Goal: Information Seeking & Learning: Learn about a topic

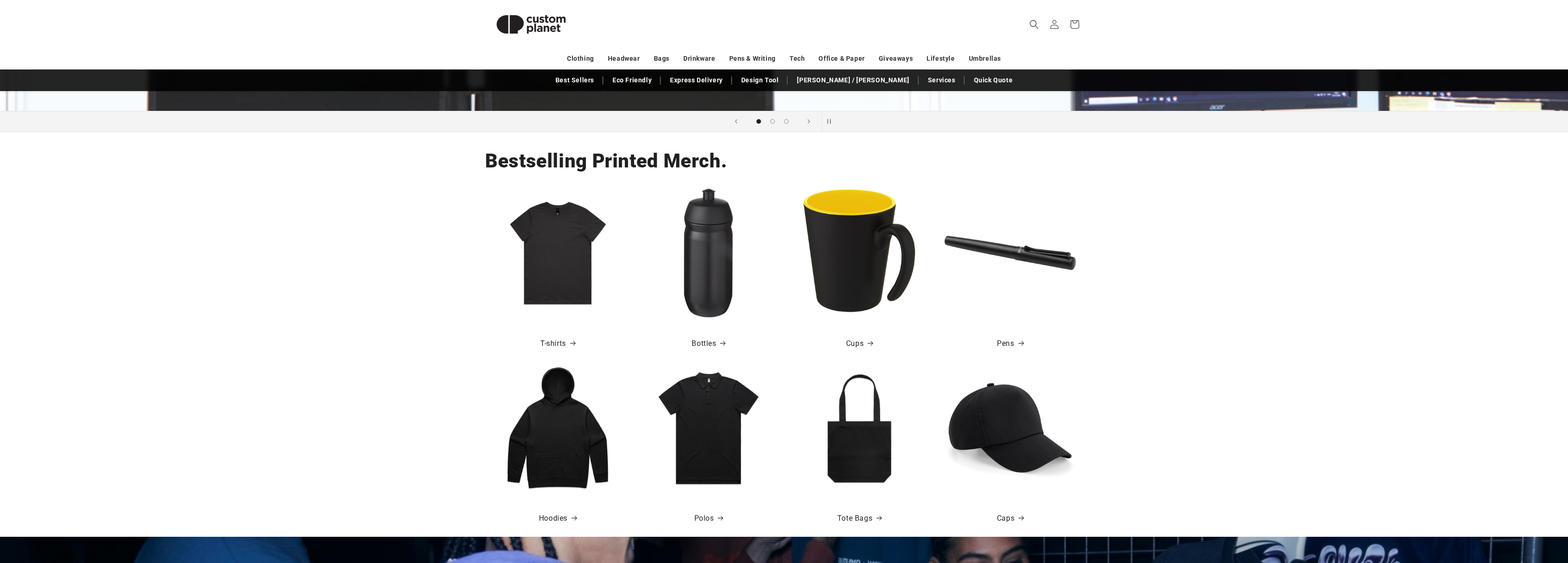
scroll to position [521, 0]
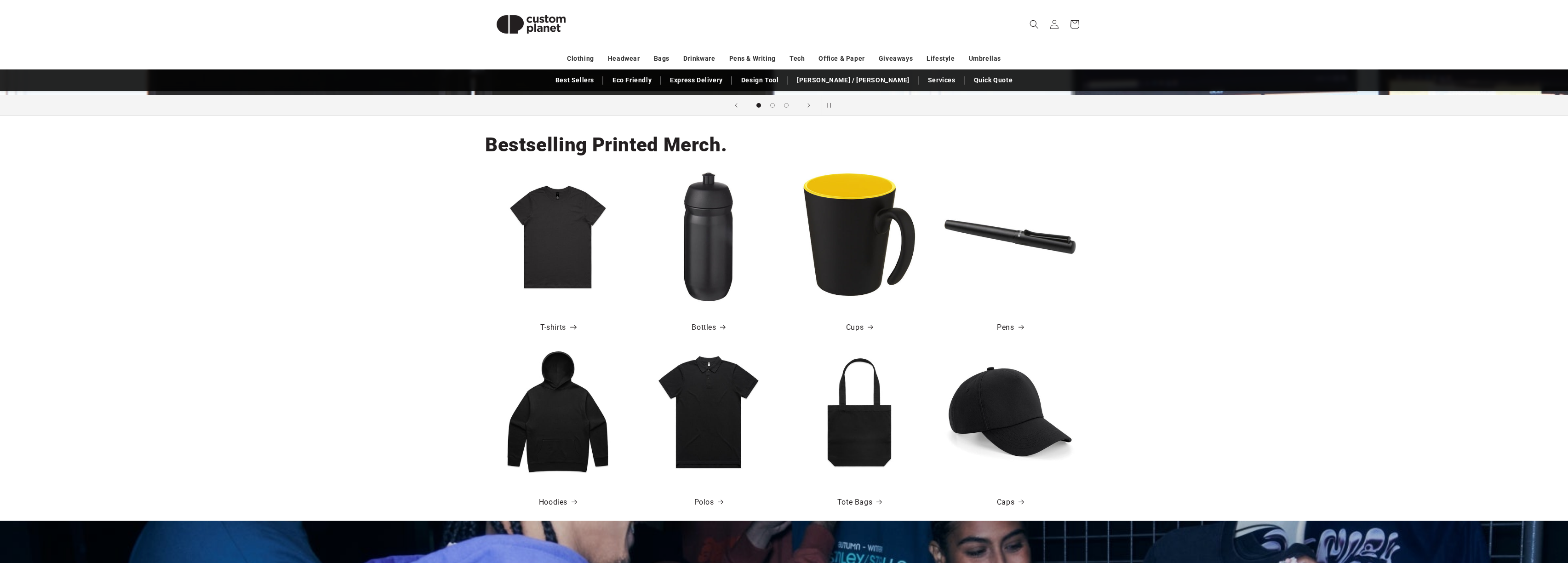
click at [542, 324] on link "T-shirts" at bounding box center [557, 328] width 35 height 13
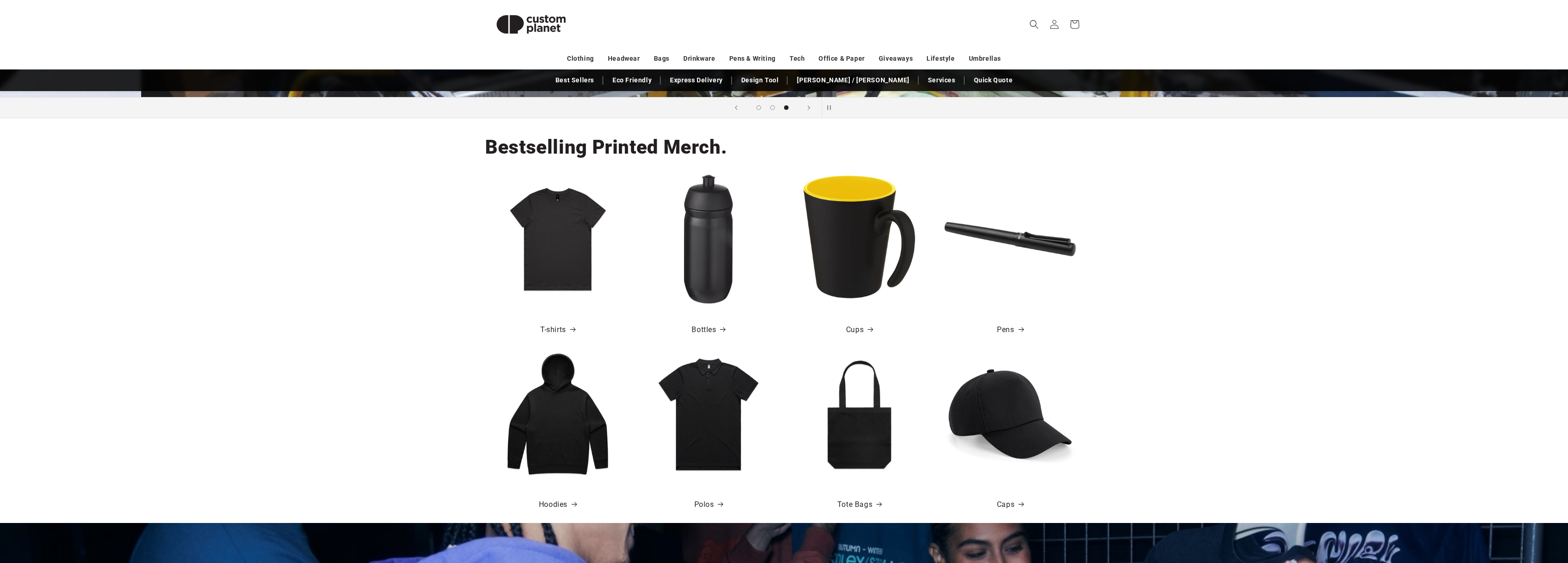
click at [838, 238] on img at bounding box center [860, 239] width 131 height 131
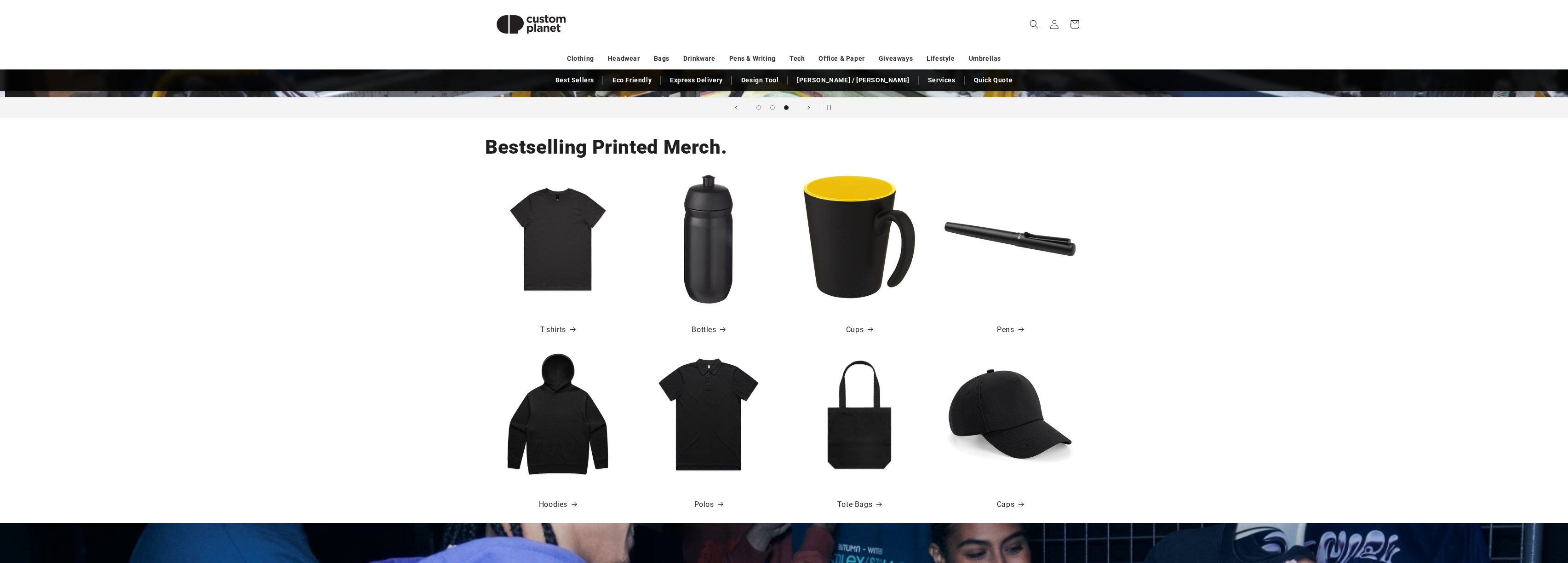
scroll to position [0, 3137]
click at [856, 332] on link "Cups" at bounding box center [860, 330] width 27 height 13
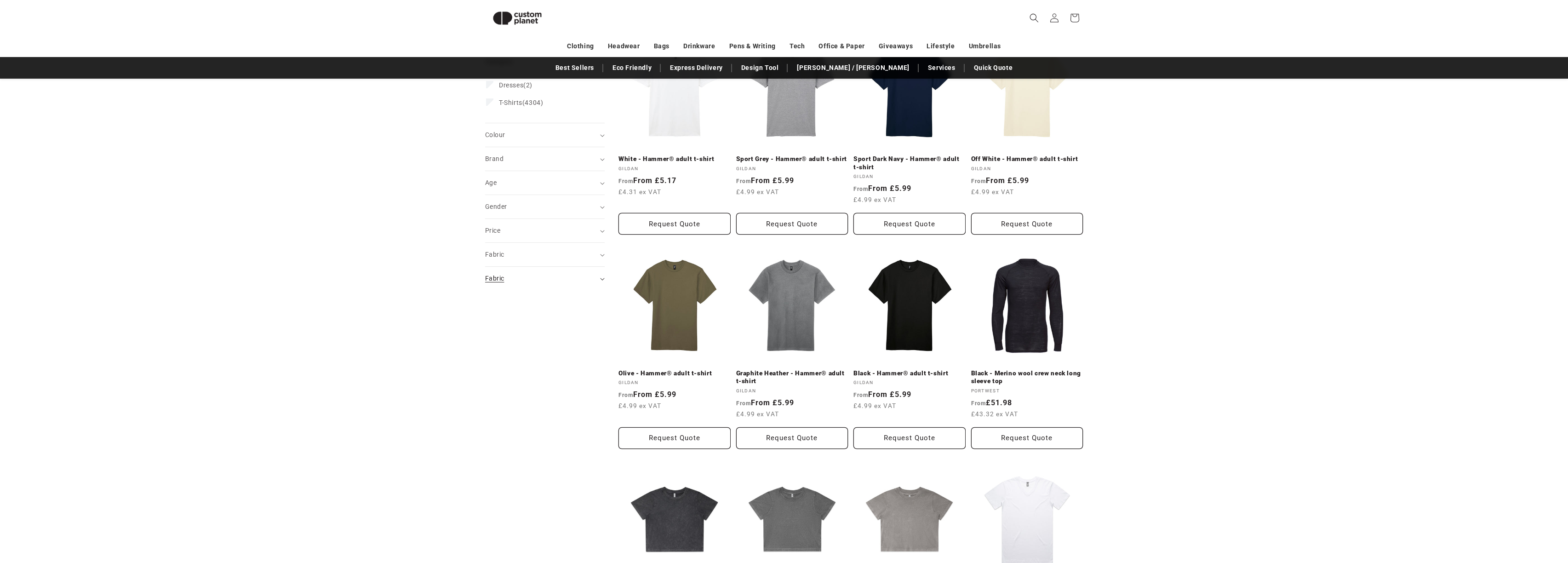
scroll to position [149, 0]
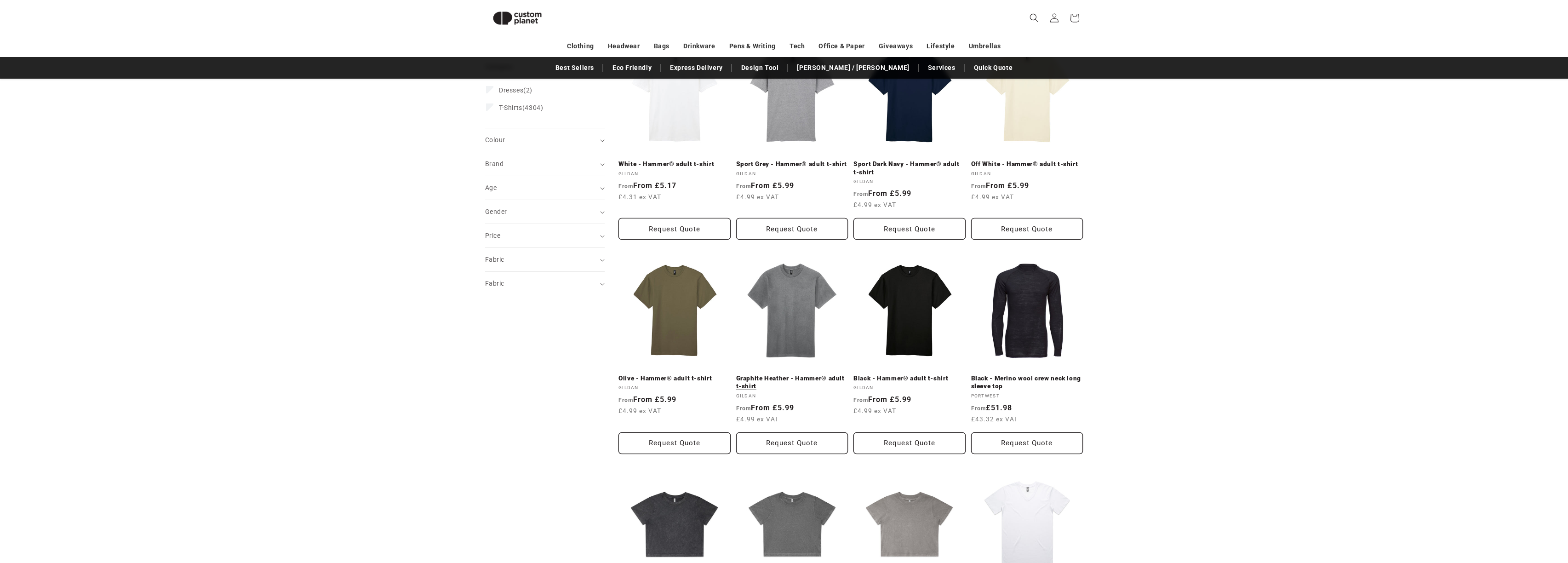
click at [758, 387] on link "Graphite Heather - Hammer® adult t-shirt" at bounding box center [793, 382] width 113 height 16
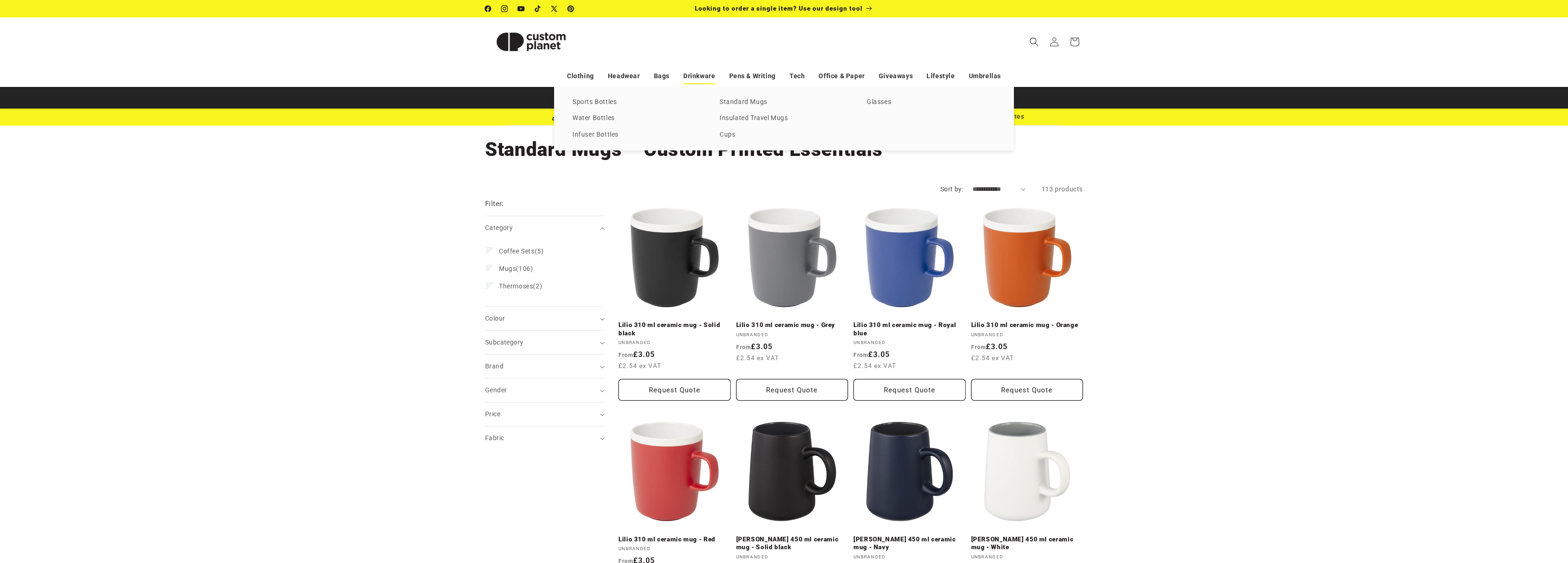
click at [698, 79] on link "Drinkware" at bounding box center [699, 76] width 32 height 16
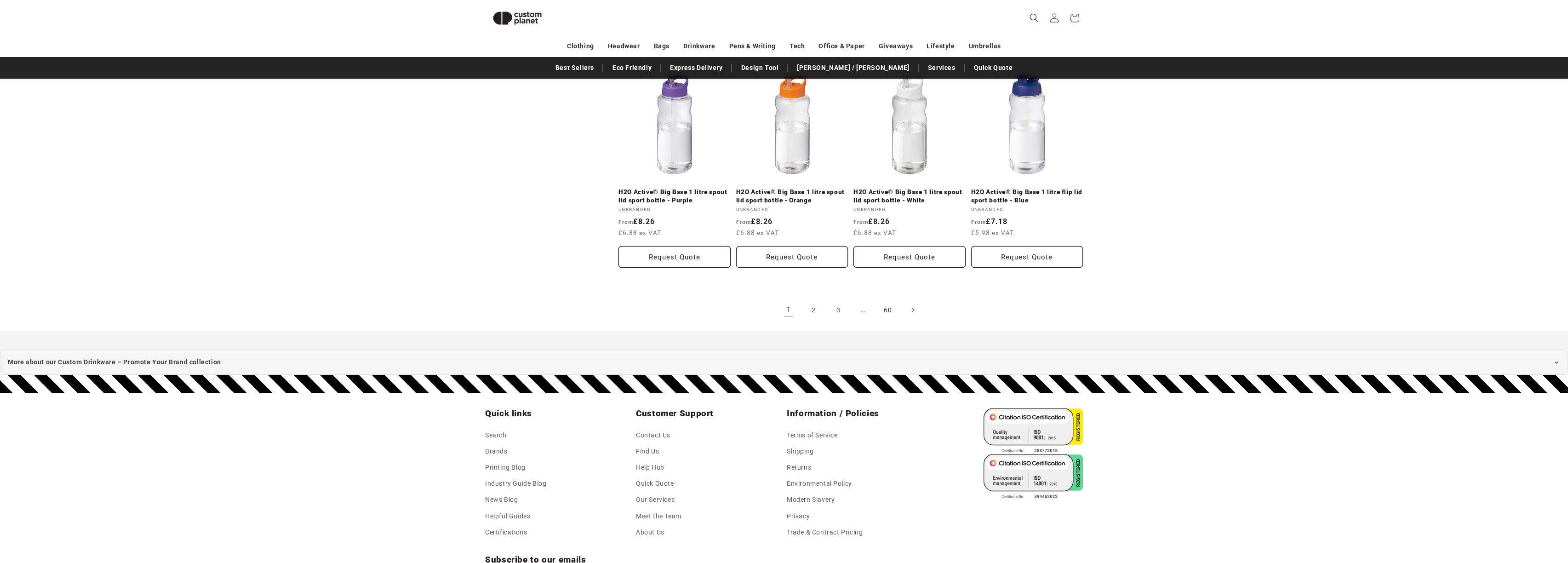
scroll to position [2018, 0]
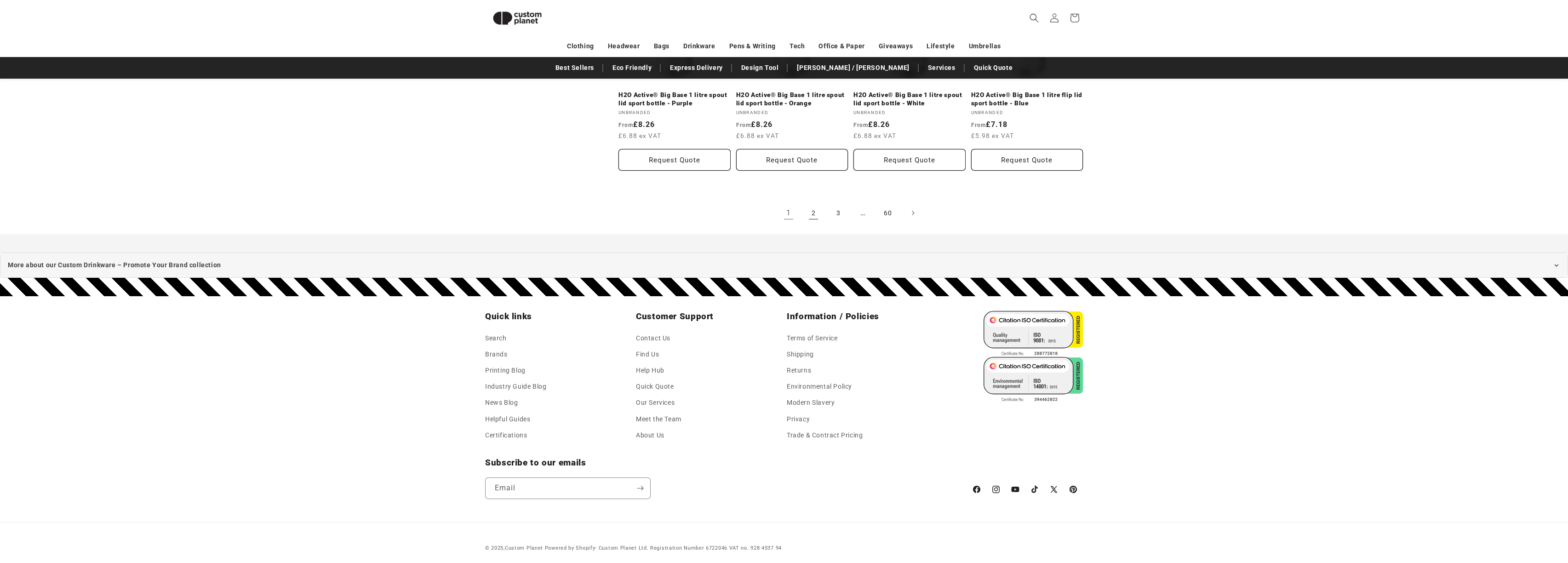
click at [810, 213] on link "2" at bounding box center [814, 213] width 20 height 20
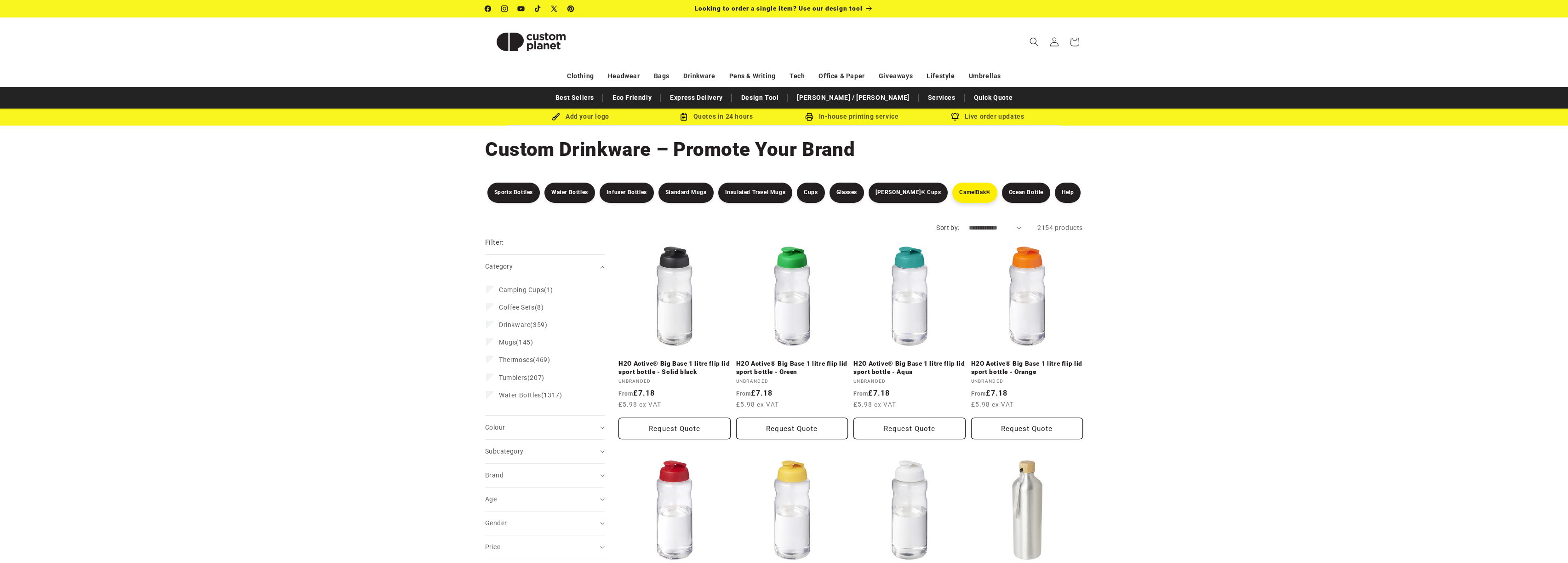
click at [958, 195] on link "CamelBak®" at bounding box center [975, 193] width 45 height 20
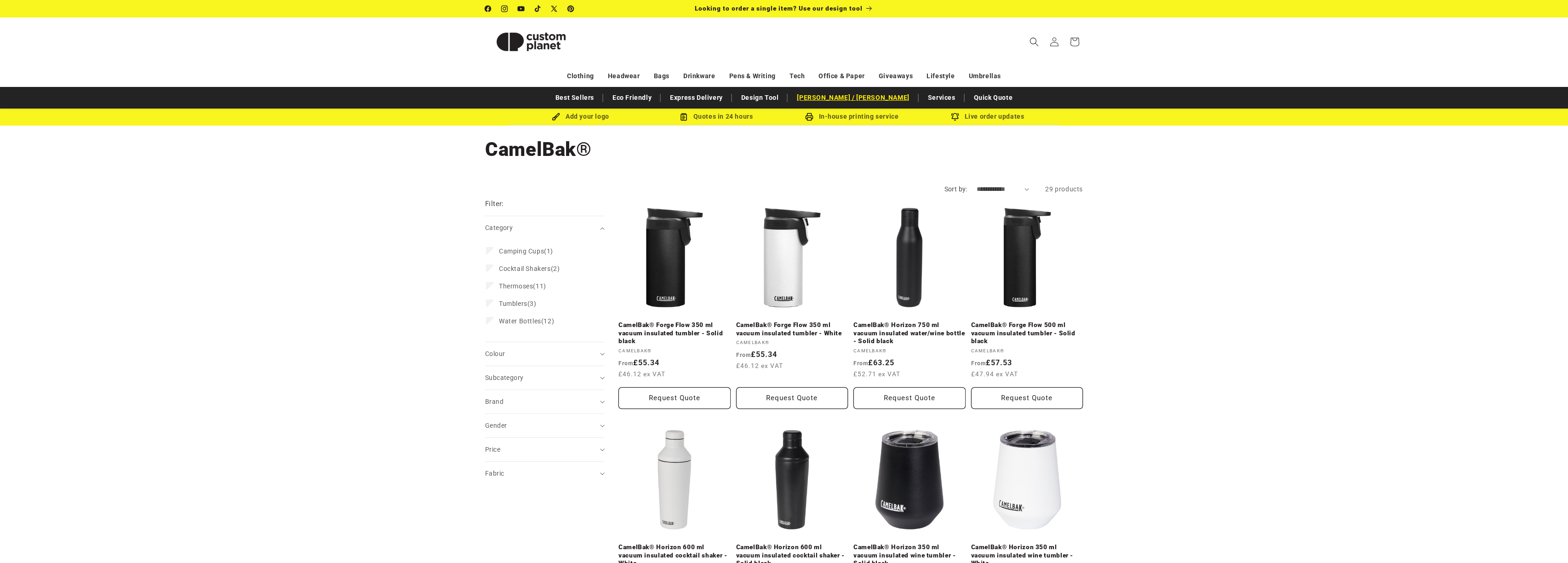
click at [836, 95] on link "[PERSON_NAME] / [PERSON_NAME]" at bounding box center [853, 98] width 121 height 16
